Goal: Use online tool/utility: Utilize a website feature to perform a specific function

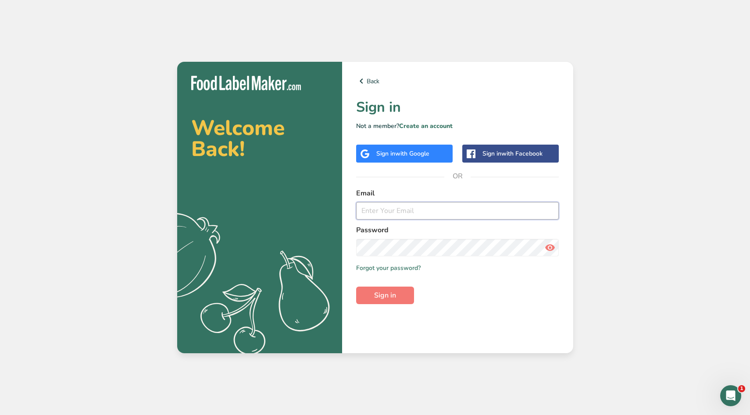
click at [477, 210] on input "email" at bounding box center [457, 211] width 203 height 18
type input "[EMAIL_ADDRESS][DOMAIN_NAME]"
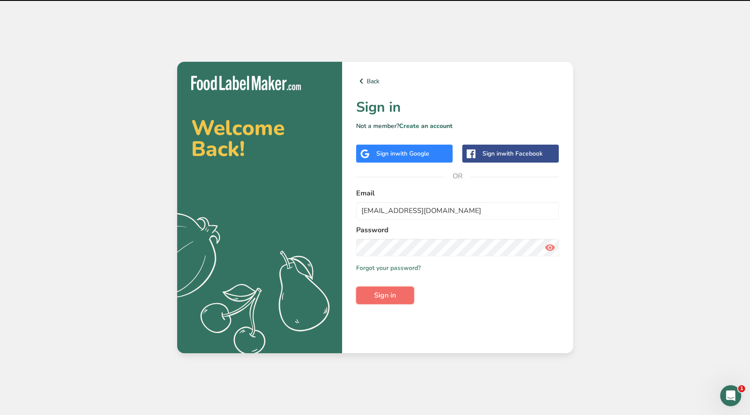
click at [380, 295] on span "Sign in" at bounding box center [385, 295] width 22 height 11
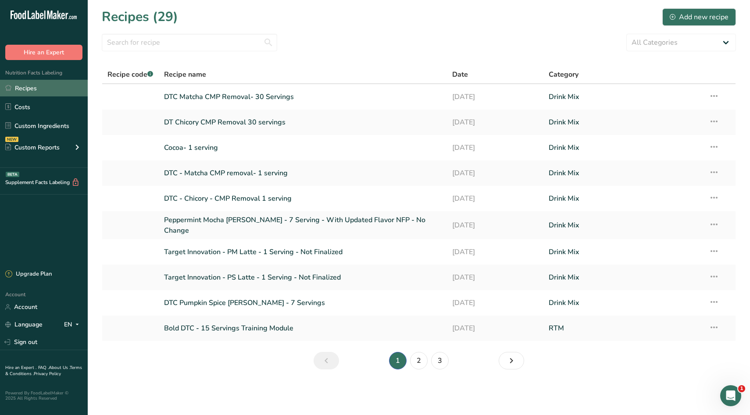
click at [58, 88] on link "Recipes" at bounding box center [44, 88] width 88 height 17
click at [278, 151] on link "Cocoa- 1 serving" at bounding box center [303, 148] width 278 height 18
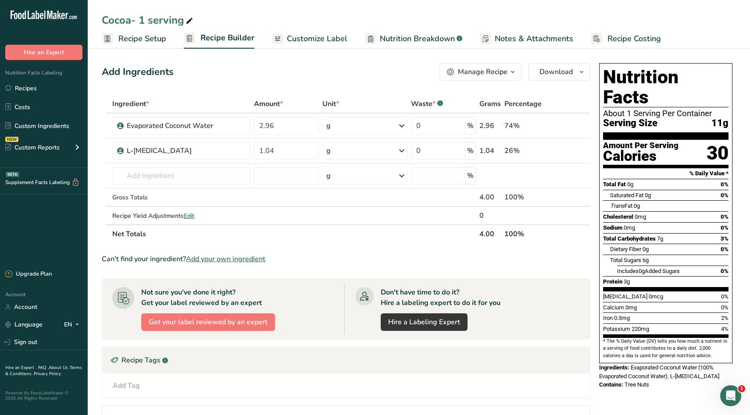
click at [318, 39] on span "Customize Label" at bounding box center [317, 39] width 61 height 12
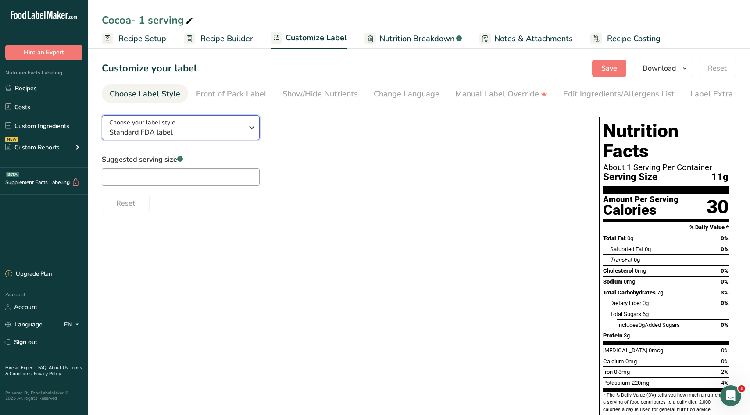
click at [160, 136] on span "Standard FDA label" at bounding box center [176, 132] width 134 height 11
